Goal: Information Seeking & Learning: Compare options

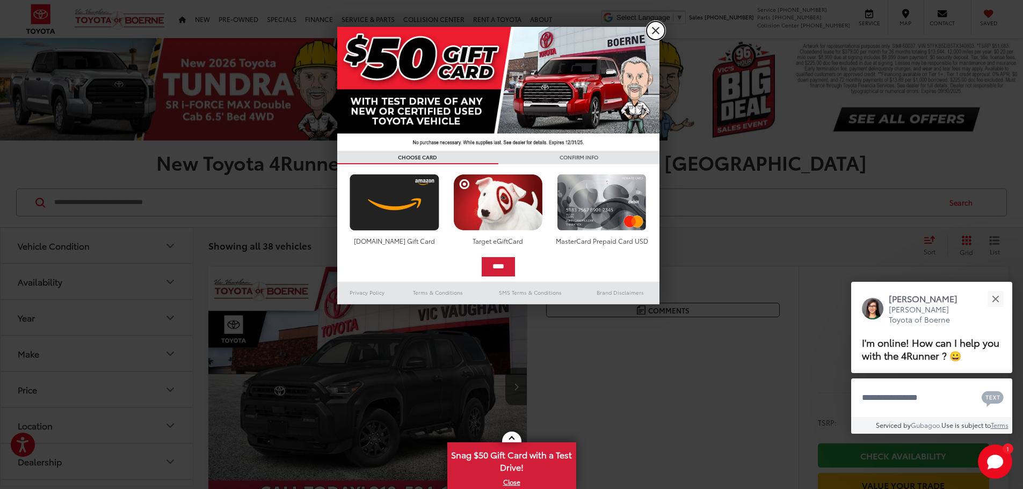
click at [652, 35] on link "X" at bounding box center [655, 30] width 18 height 18
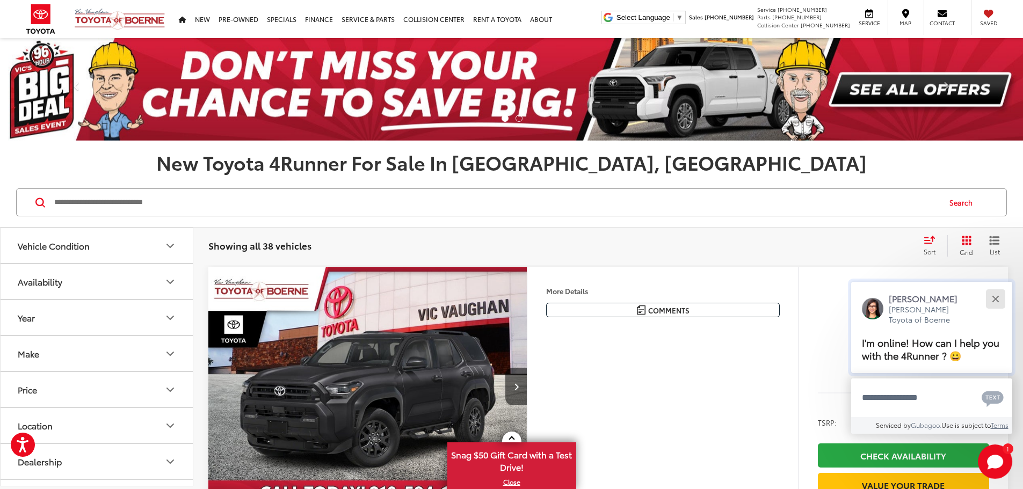
click at [998, 297] on button "Close" at bounding box center [995, 298] width 23 height 23
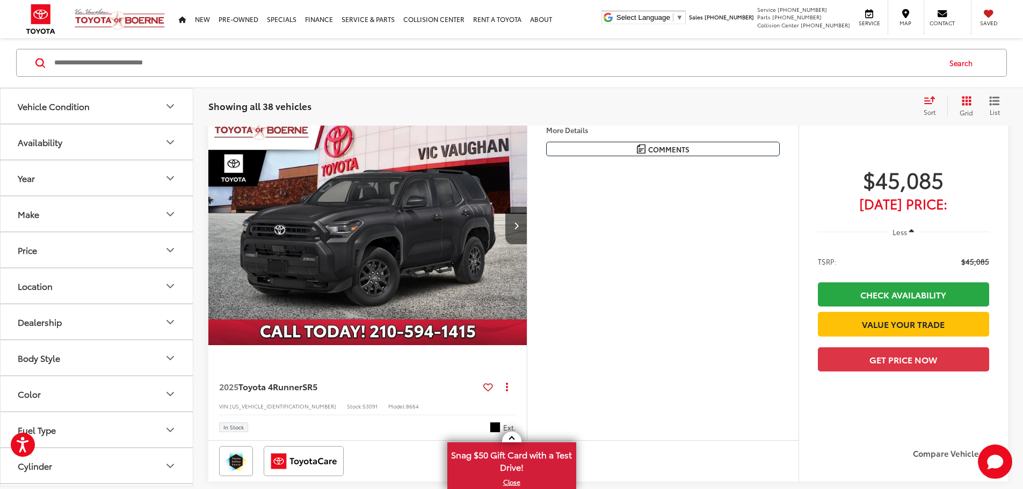
scroll to position [107, 0]
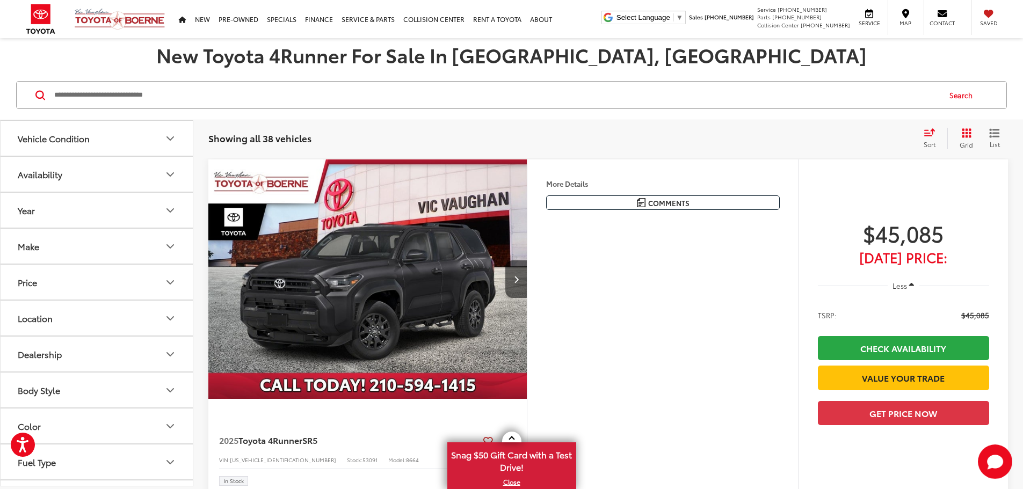
click at [798, 136] on div "Showing all 38 vehicles Clear All + 0" at bounding box center [561, 138] width 706 height 11
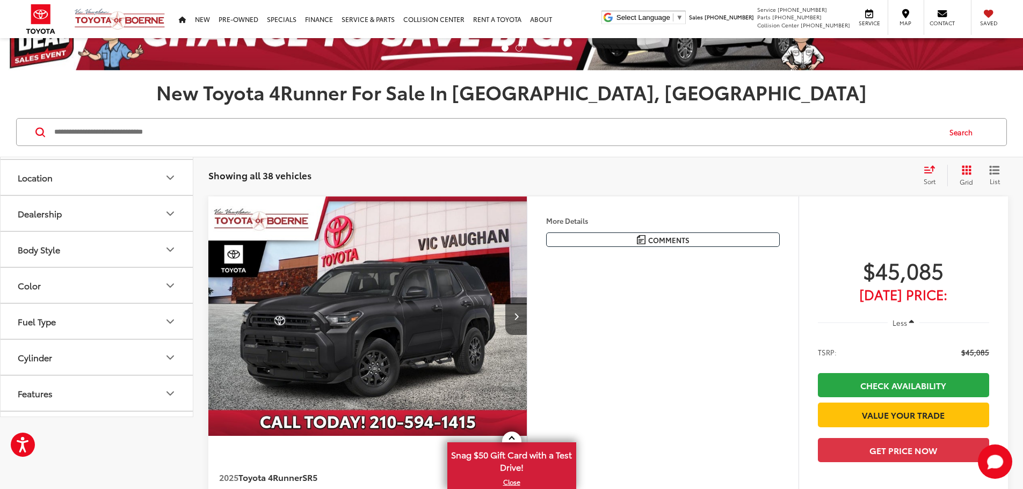
scroll to position [0, 0]
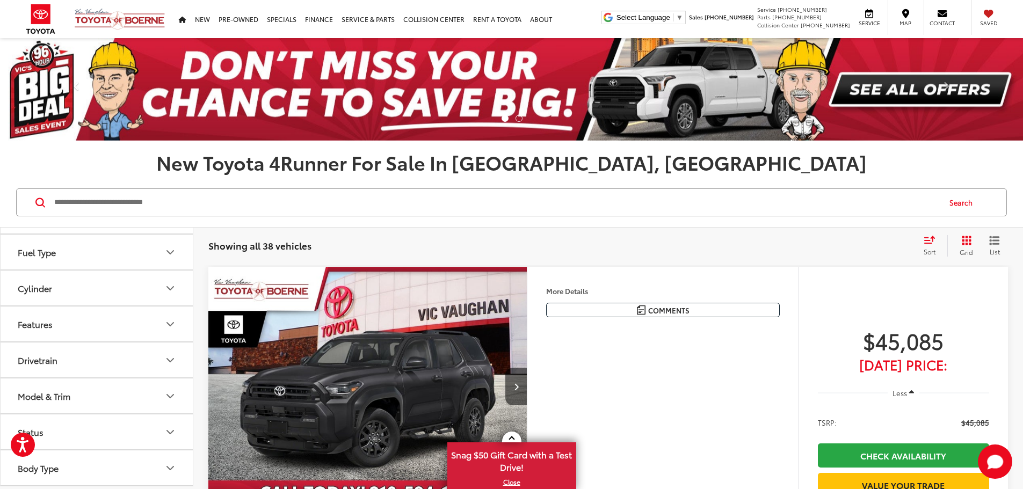
click at [297, 208] on input "Search by Make, Model, or Keyword" at bounding box center [496, 203] width 886 height 26
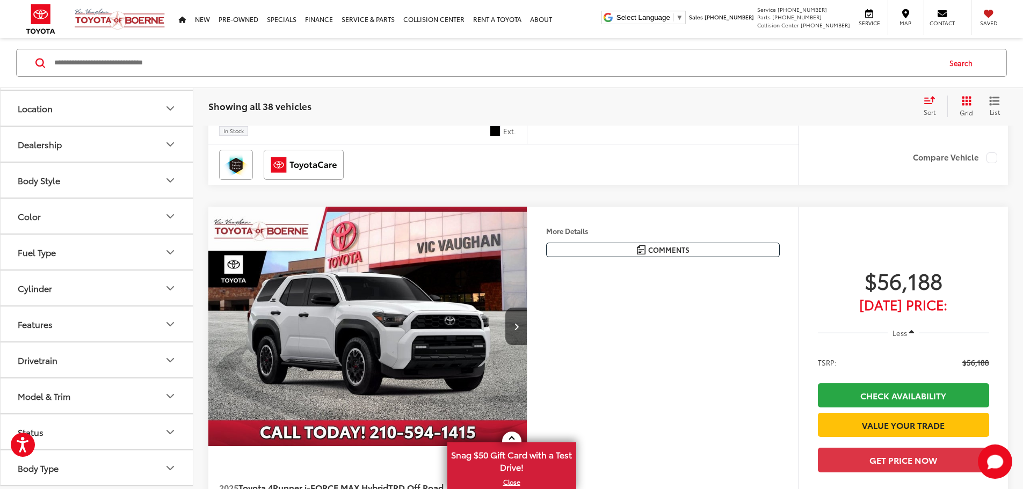
scroll to position [483, 0]
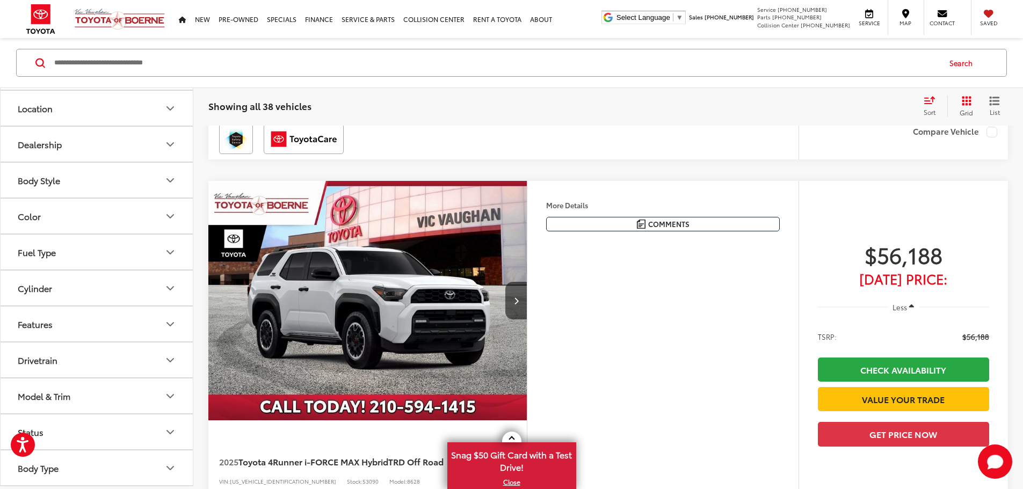
click at [171, 186] on icon "Body Style" at bounding box center [170, 180] width 13 height 13
click at [169, 185] on icon "Body Style" at bounding box center [170, 180] width 13 height 13
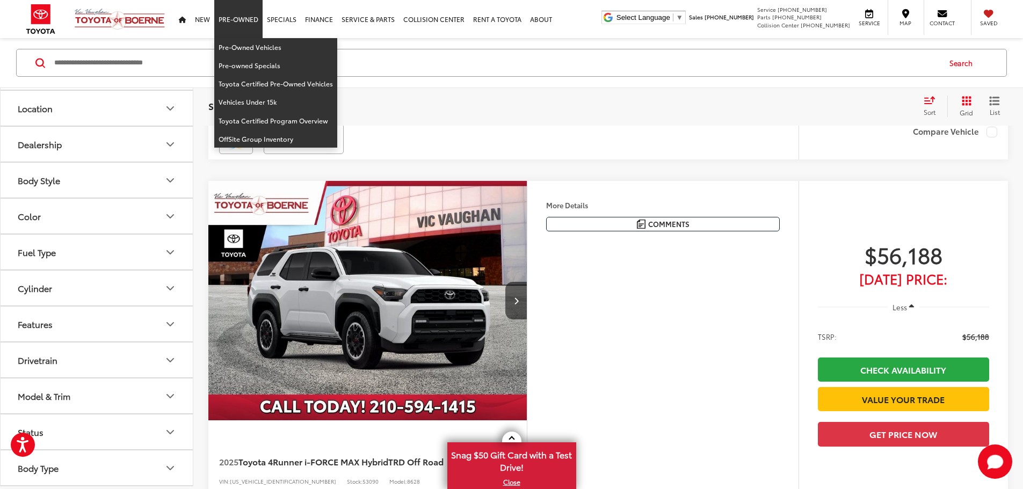
click at [243, 24] on link "Pre-Owned" at bounding box center [238, 19] width 48 height 38
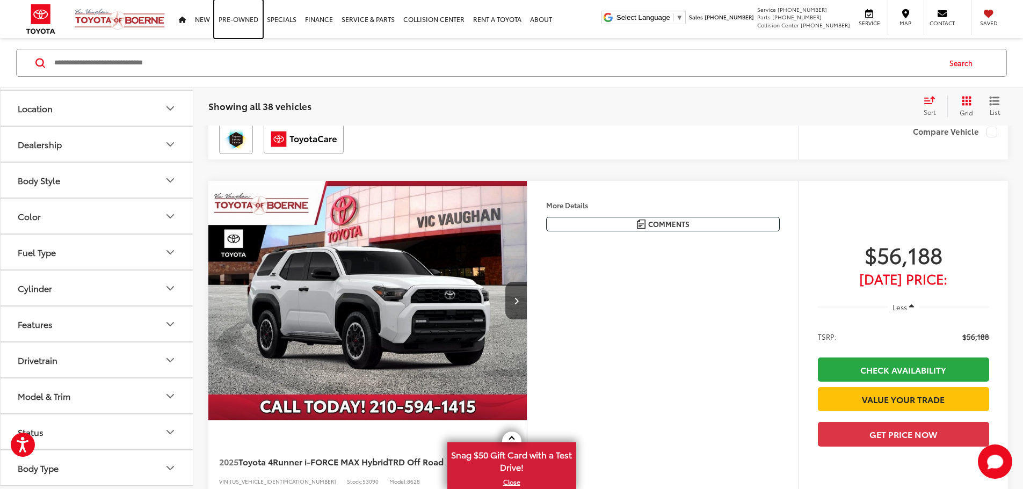
click at [242, 18] on link "Pre-Owned" at bounding box center [238, 19] width 48 height 38
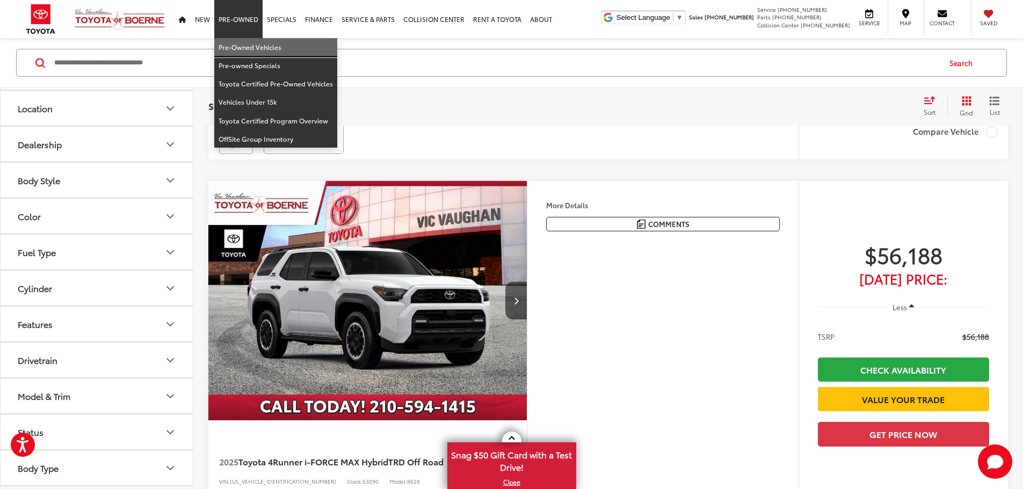
click at [257, 45] on link "Pre-Owned Vehicles" at bounding box center [275, 47] width 123 height 18
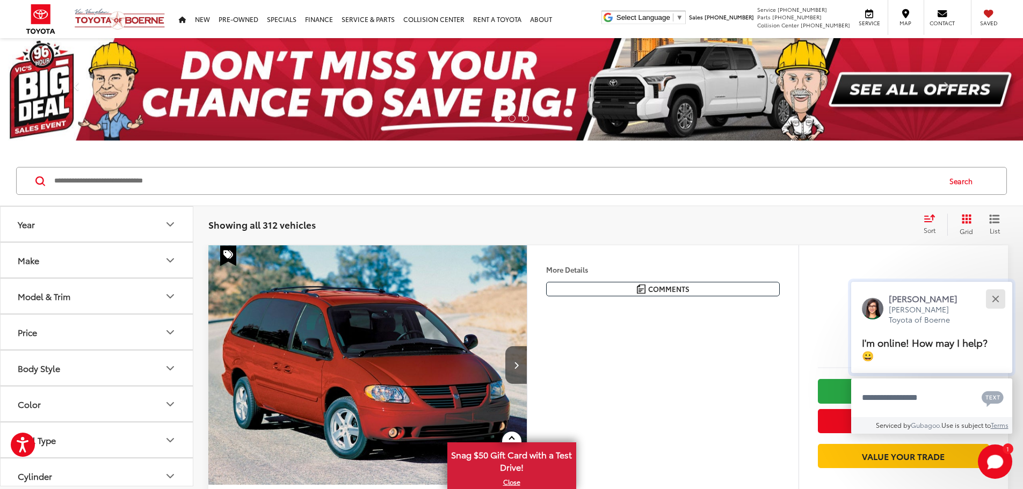
click at [993, 300] on button "Close" at bounding box center [995, 298] width 23 height 23
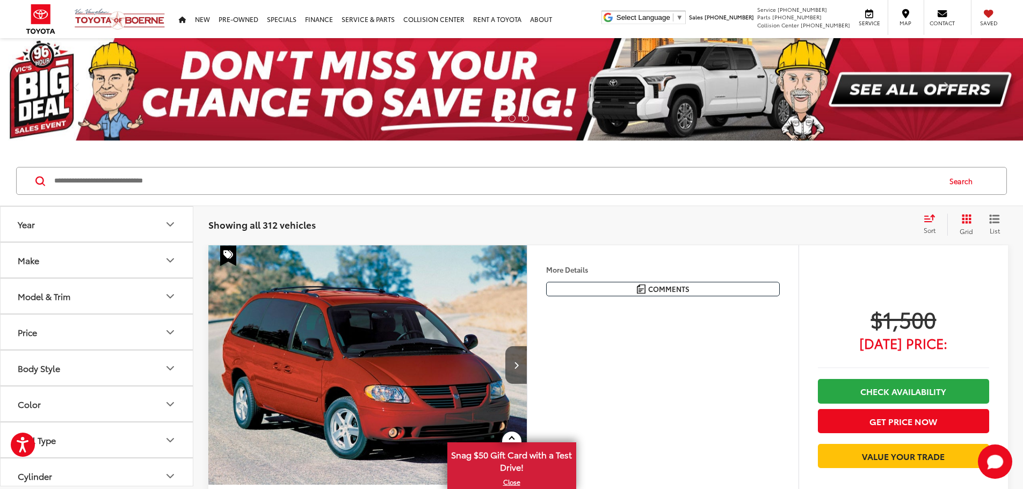
click at [170, 226] on icon "Year" at bounding box center [170, 224] width 6 height 3
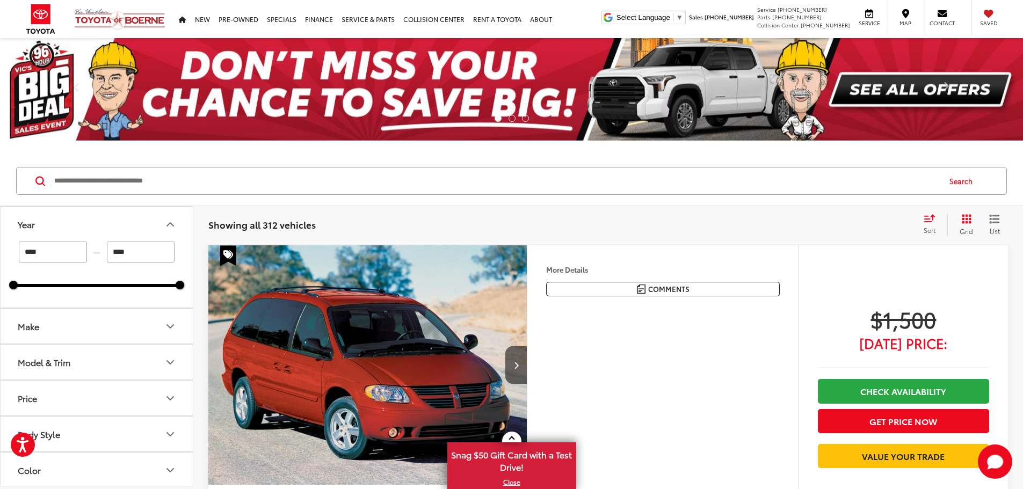
click at [171, 226] on icon "Year" at bounding box center [170, 224] width 13 height 13
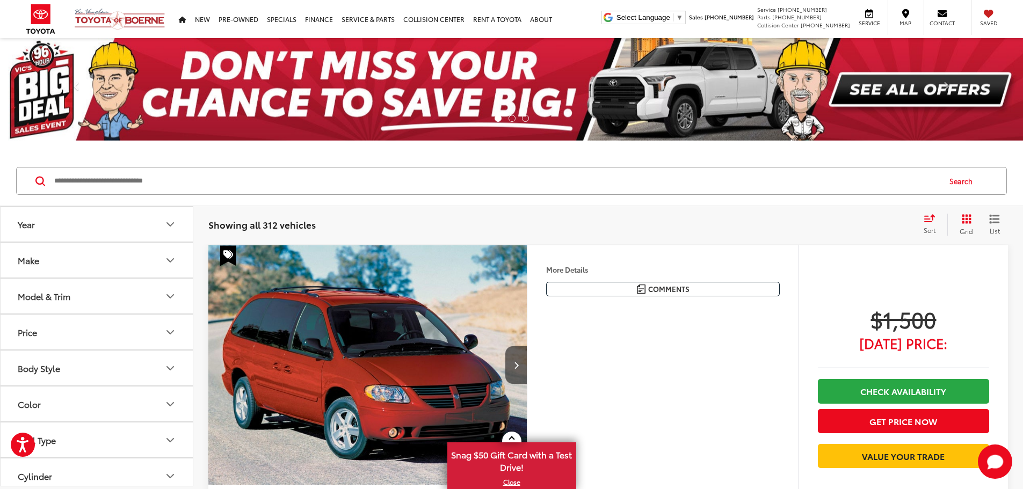
click at [168, 264] on icon "Make" at bounding box center [170, 260] width 13 height 13
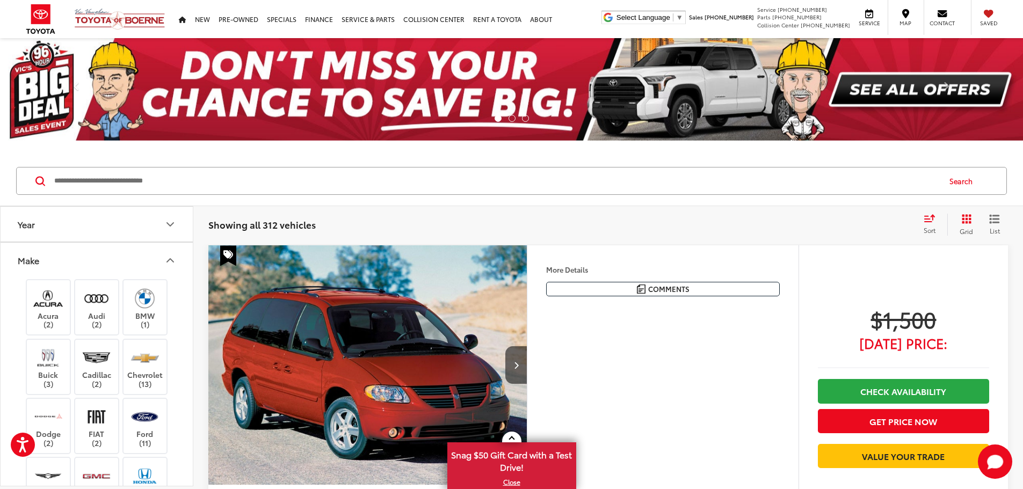
click at [168, 264] on icon "Make" at bounding box center [170, 260] width 13 height 13
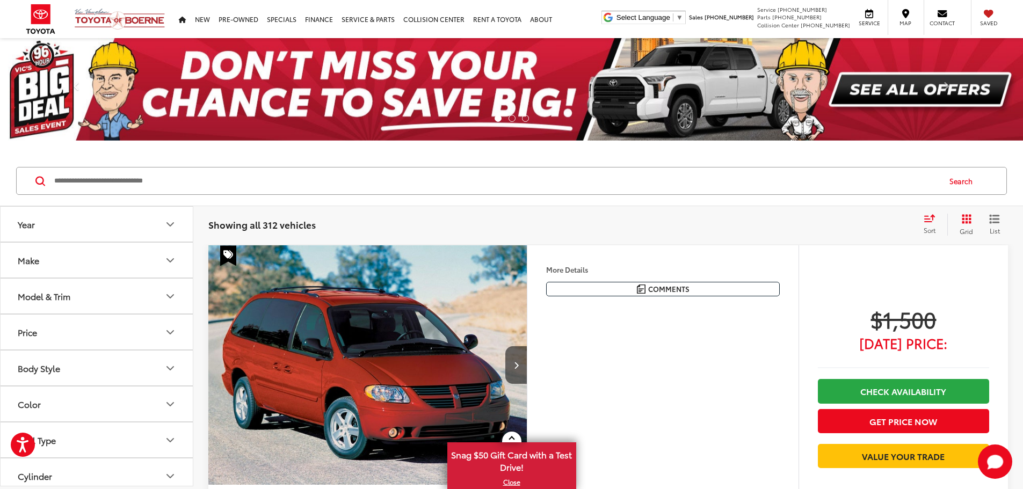
click at [162, 265] on button "Make" at bounding box center [97, 260] width 193 height 35
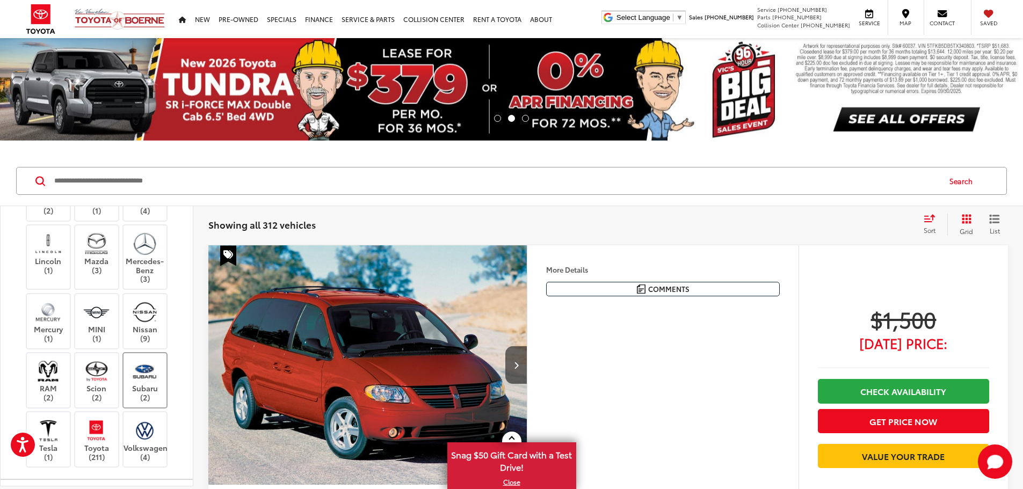
scroll to position [483, 0]
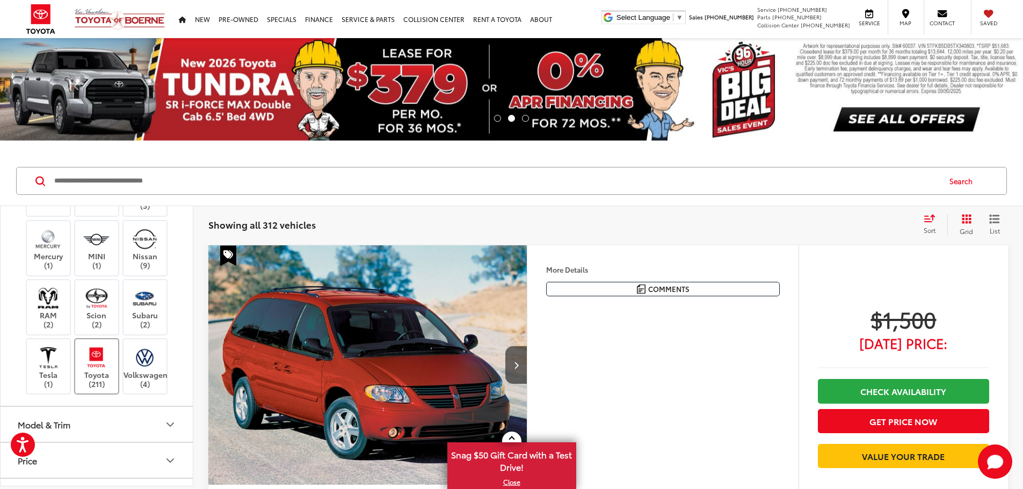
click at [106, 372] on label "Toyota (211)" at bounding box center [96, 366] width 43 height 43
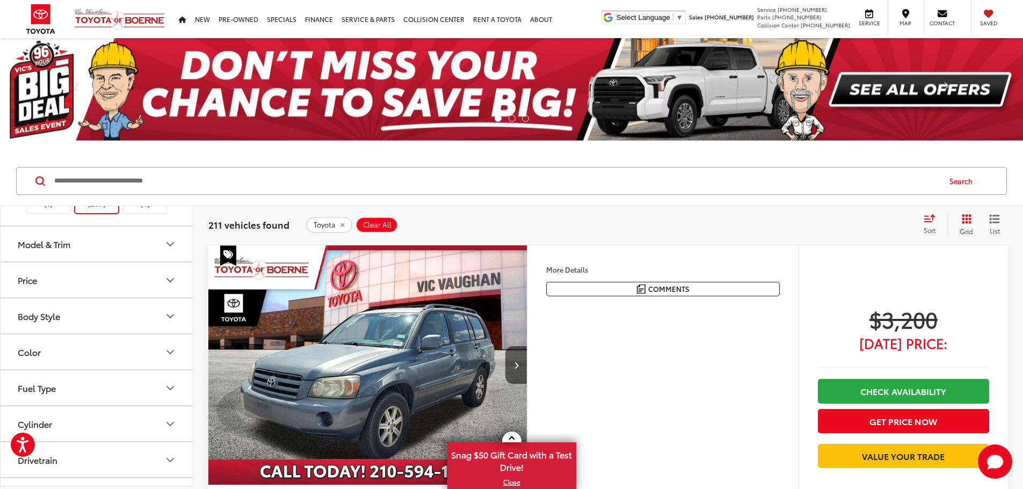
scroll to position [644, 0]
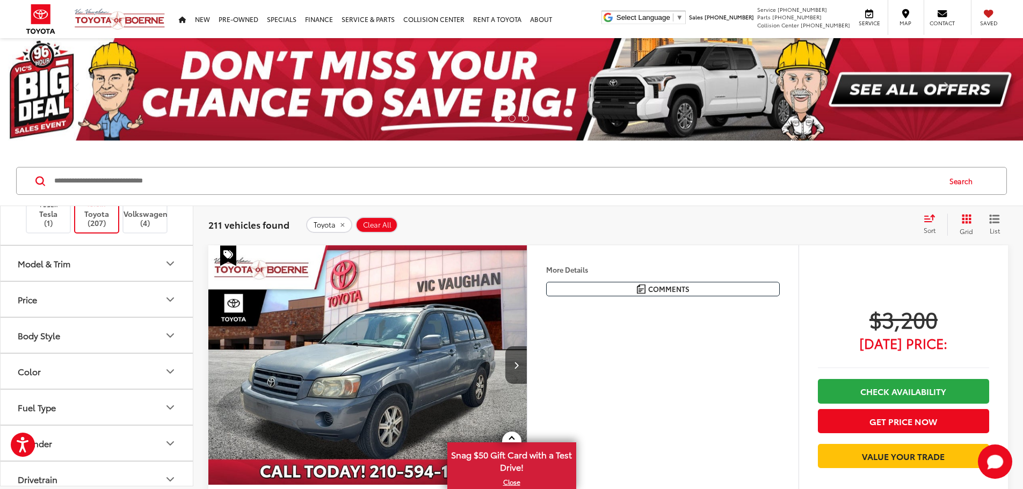
click at [134, 274] on button "Model & Trim" at bounding box center [97, 263] width 193 height 35
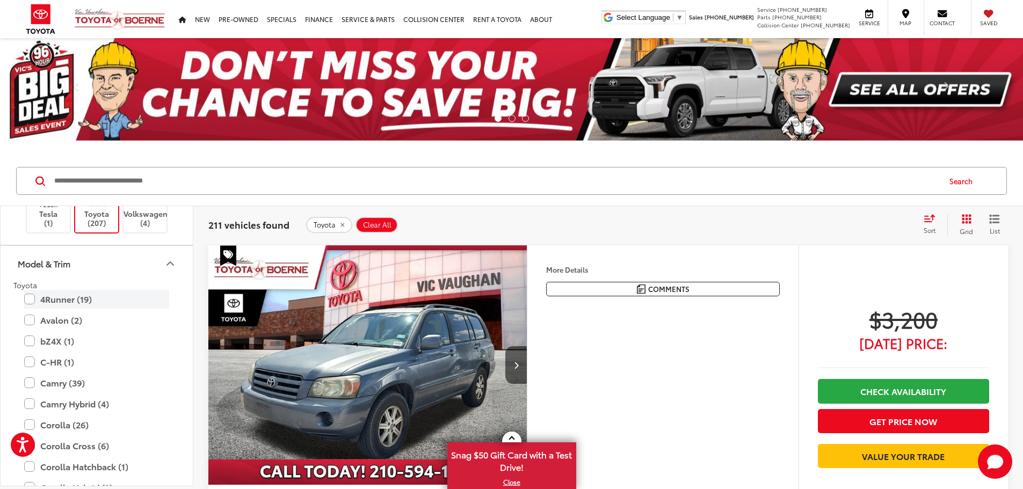
click at [70, 294] on label "4Runner (19)" at bounding box center [96, 299] width 145 height 19
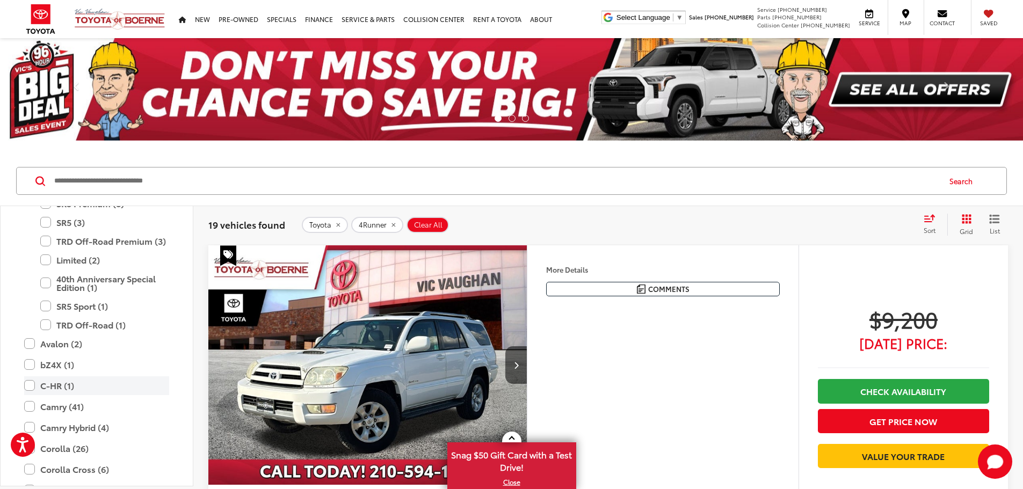
scroll to position [859, 0]
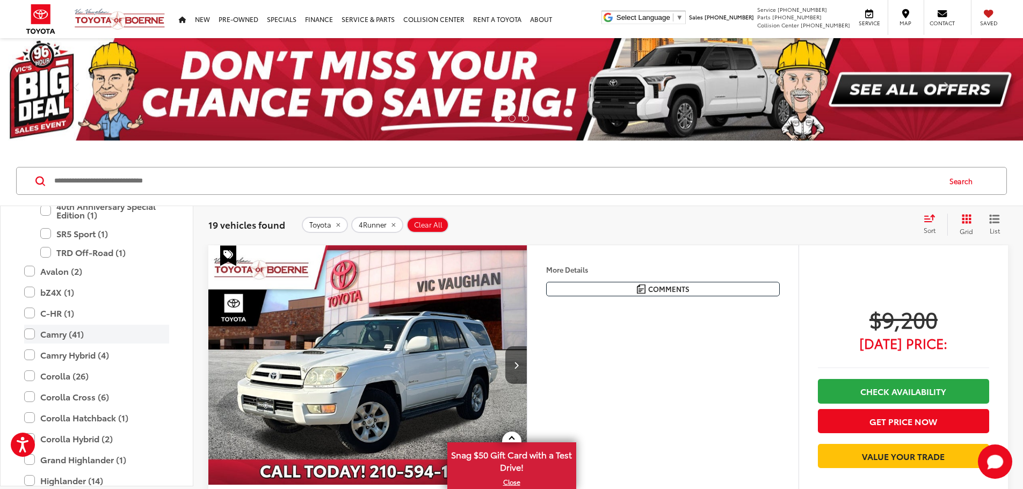
click at [121, 334] on label "Camry (41)" at bounding box center [96, 334] width 145 height 19
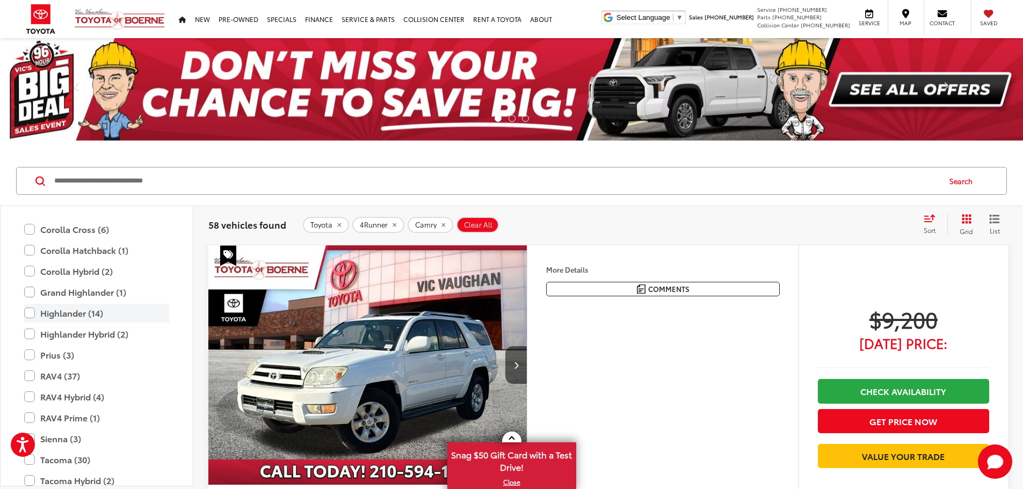
scroll to position [914, 0]
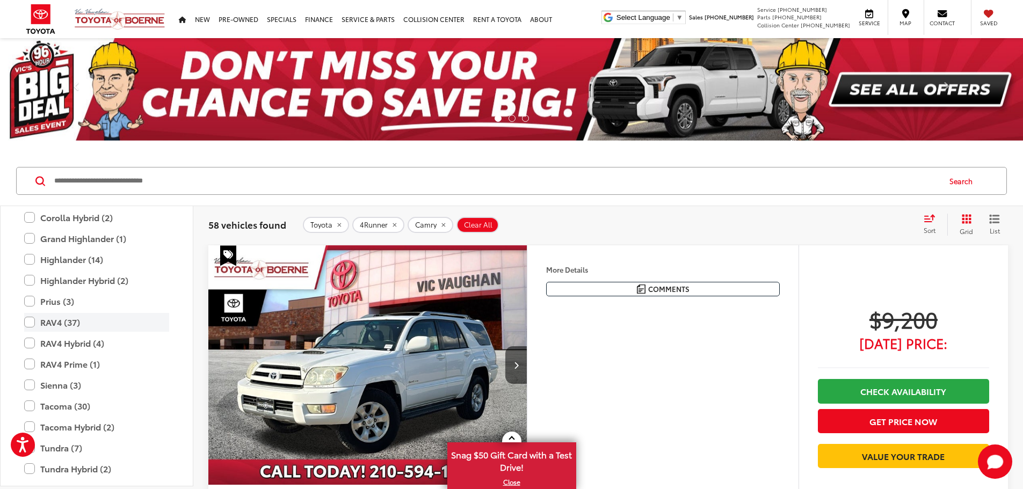
click at [122, 327] on label "RAV4 (37)" at bounding box center [96, 322] width 145 height 19
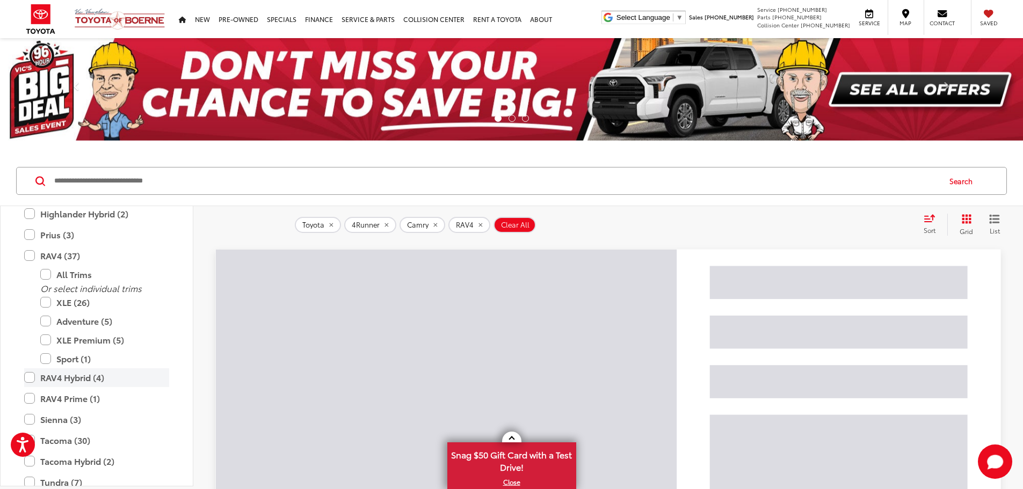
scroll to position [1022, 0]
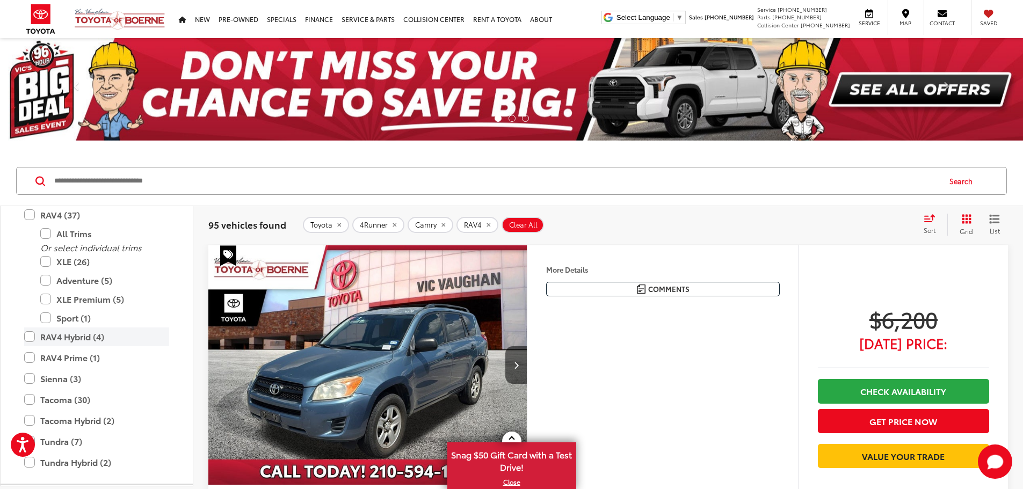
click at [121, 343] on label "RAV4 Hybrid (4)" at bounding box center [96, 337] width 145 height 19
click at [104, 420] on label "RAV4 Prime (1)" at bounding box center [96, 420] width 145 height 19
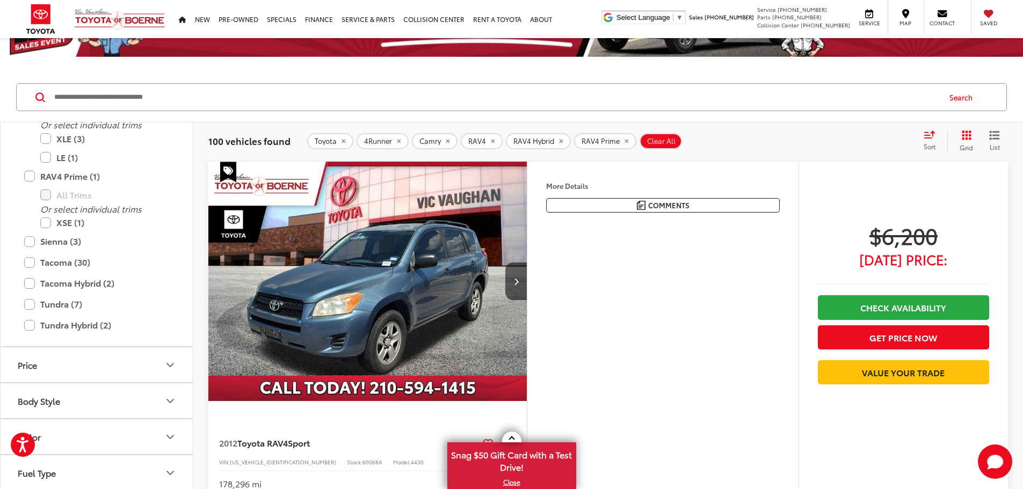
scroll to position [107, 0]
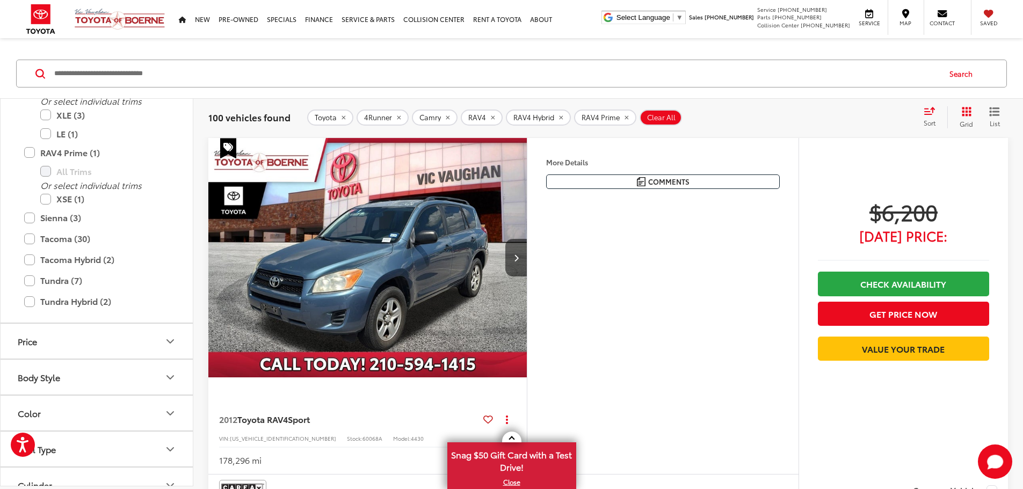
click at [0, 0] on button "More..." at bounding box center [0, 0] width 0 height 0
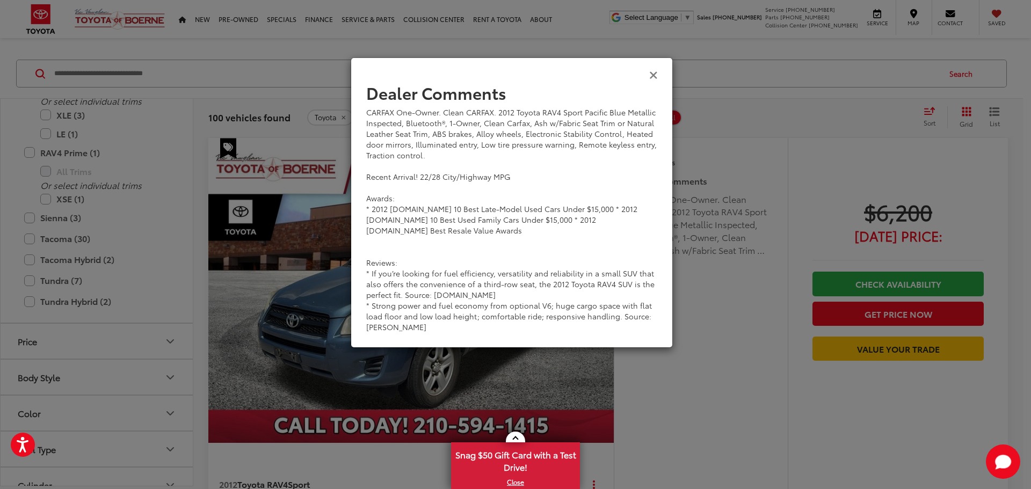
click at [654, 76] on icon "Close" at bounding box center [653, 74] width 9 height 11
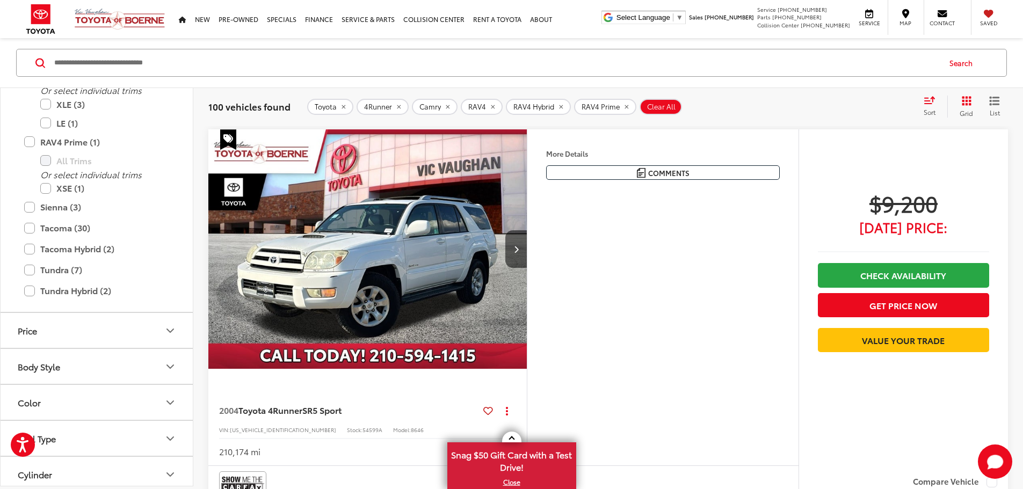
scroll to position [537, 0]
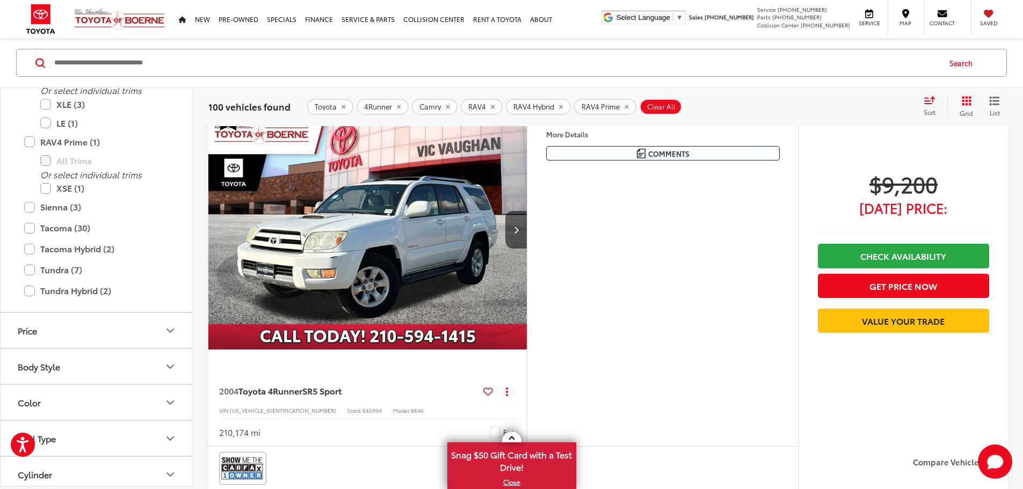
click at [0, 0] on button "More..." at bounding box center [0, 0] width 0 height 0
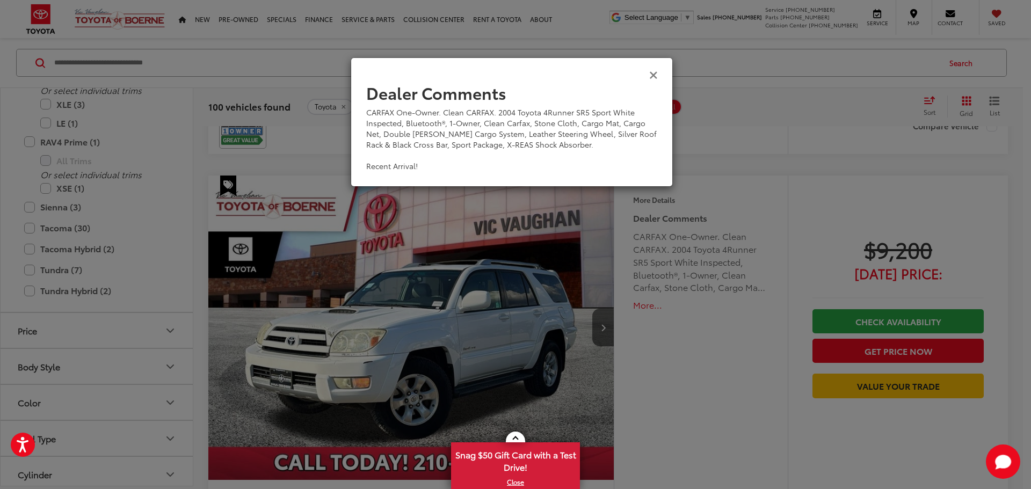
click at [655, 71] on icon "Close" at bounding box center [653, 74] width 9 height 11
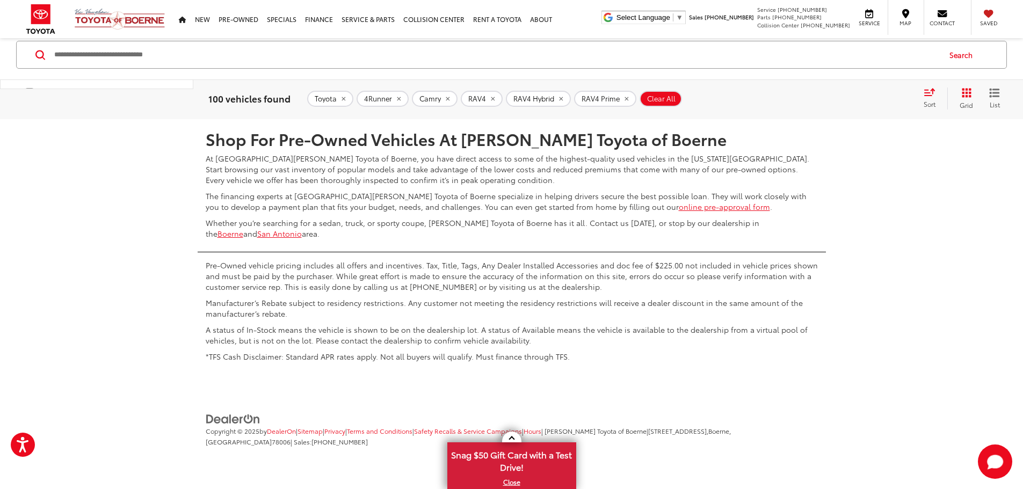
scroll to position [760, 0]
click at [981, 93] on span "Show: 12" at bounding box center [972, 87] width 32 height 11
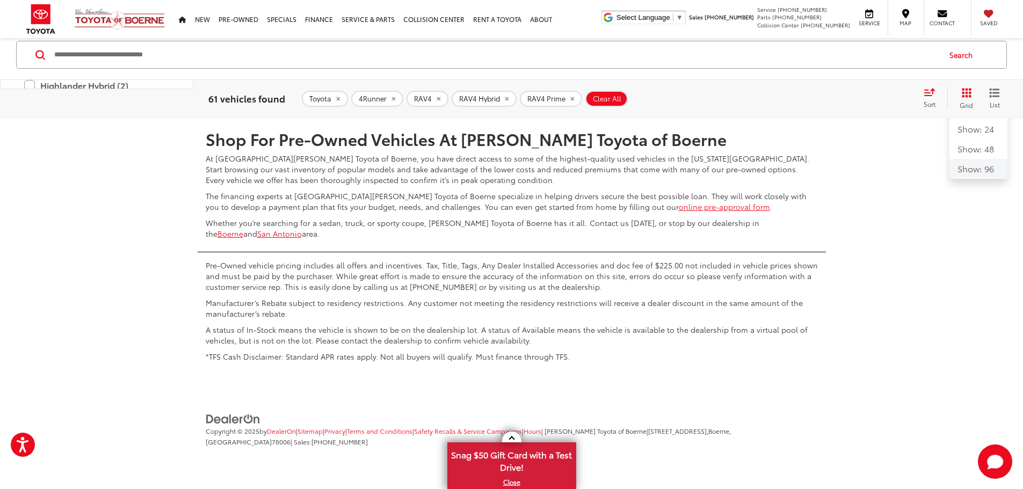
click at [998, 178] on button "Show: 96" at bounding box center [978, 168] width 58 height 19
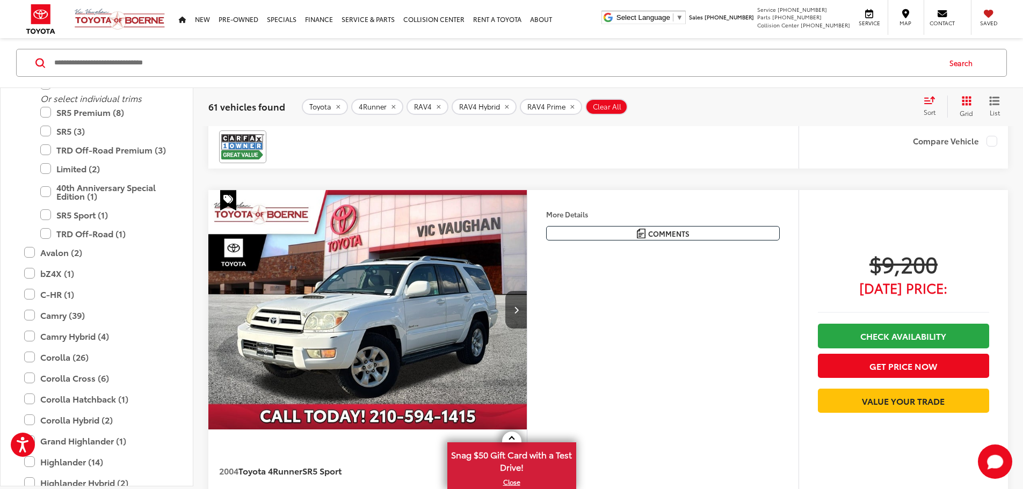
scroll to position [119, 0]
